Goal: Task Accomplishment & Management: Complete application form

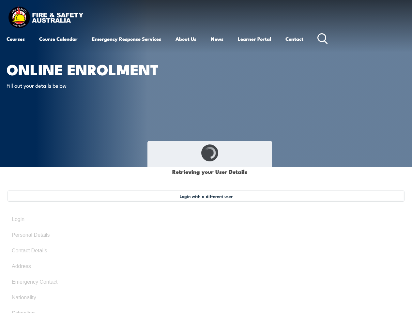
select select "Mr"
type input "[PERSON_NAME]"
type input "[DATE]"
type input "X35EP95GZF"
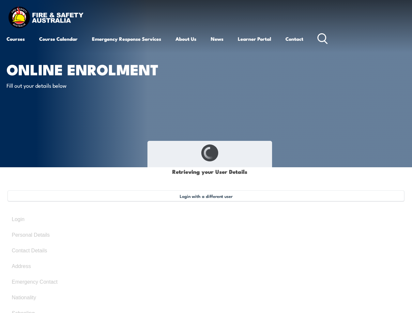
select select "M"
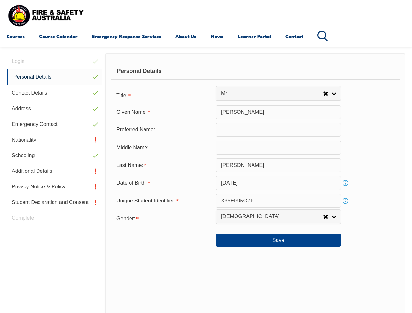
click at [206, 77] on div "Personal Details" at bounding box center [255, 71] width 289 height 16
click at [206, 183] on div "Date of Birth:" at bounding box center [163, 183] width 104 height 12
click at [54, 61] on div "Login Personal Details Contact Details Address Emergency Contact Nationality Sc…" at bounding box center [56, 223] width 99 height 339
click at [54, 77] on link "Personal Details" at bounding box center [54, 77] width 95 height 16
click at [54, 93] on link "Contact Details" at bounding box center [54, 93] width 95 height 16
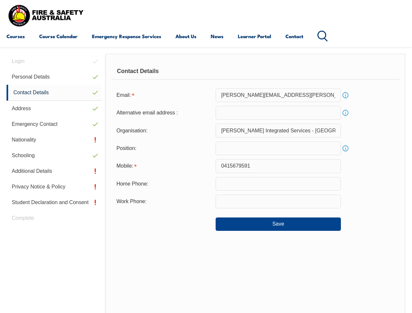
click at [54, 109] on link "Address" at bounding box center [54, 109] width 95 height 16
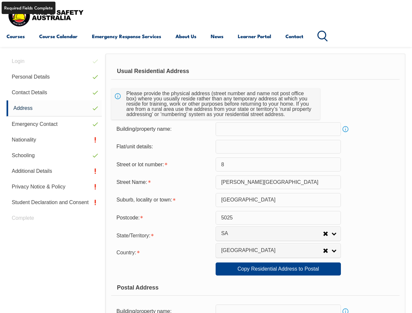
click at [54, 124] on link "Emergency Contact" at bounding box center [54, 125] width 95 height 16
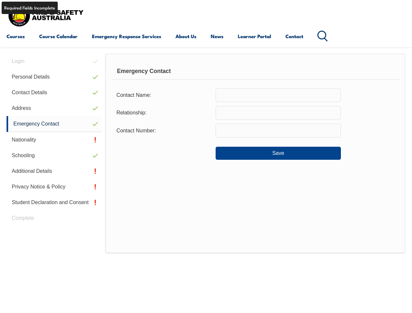
click at [54, 140] on link "Nationality" at bounding box center [54, 140] width 95 height 16
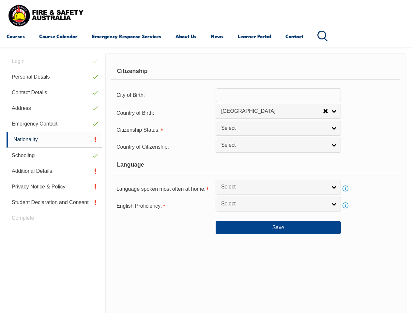
click at [54, 156] on link "Schooling" at bounding box center [54, 156] width 95 height 16
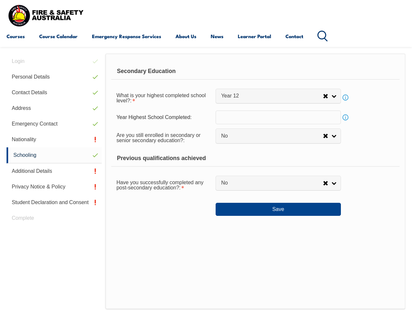
click at [54, 171] on link "Additional Details" at bounding box center [54, 172] width 95 height 16
